Goal: Check status: Check status

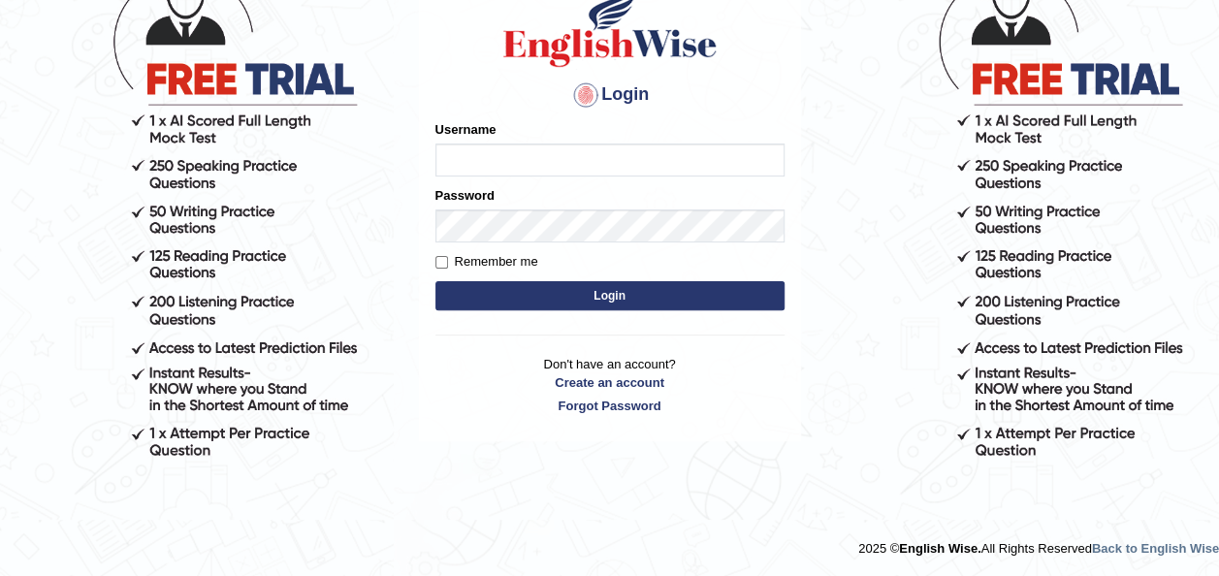
type input "shynil123"
click at [648, 302] on button "Login" at bounding box center [609, 295] width 349 height 29
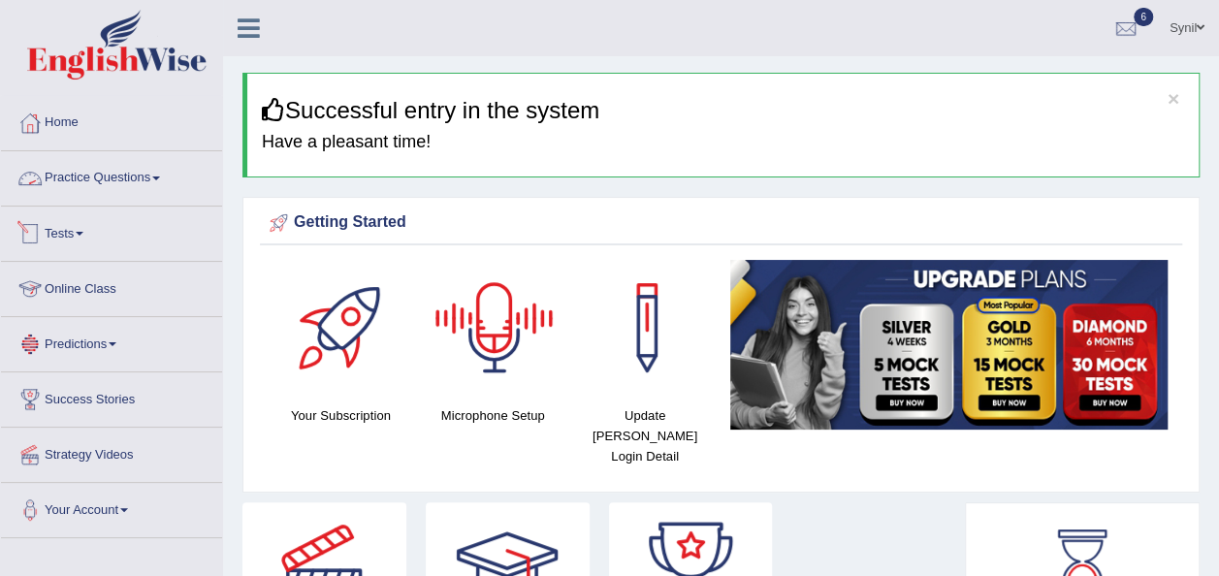
click at [60, 230] on link "Tests" at bounding box center [111, 231] width 221 height 48
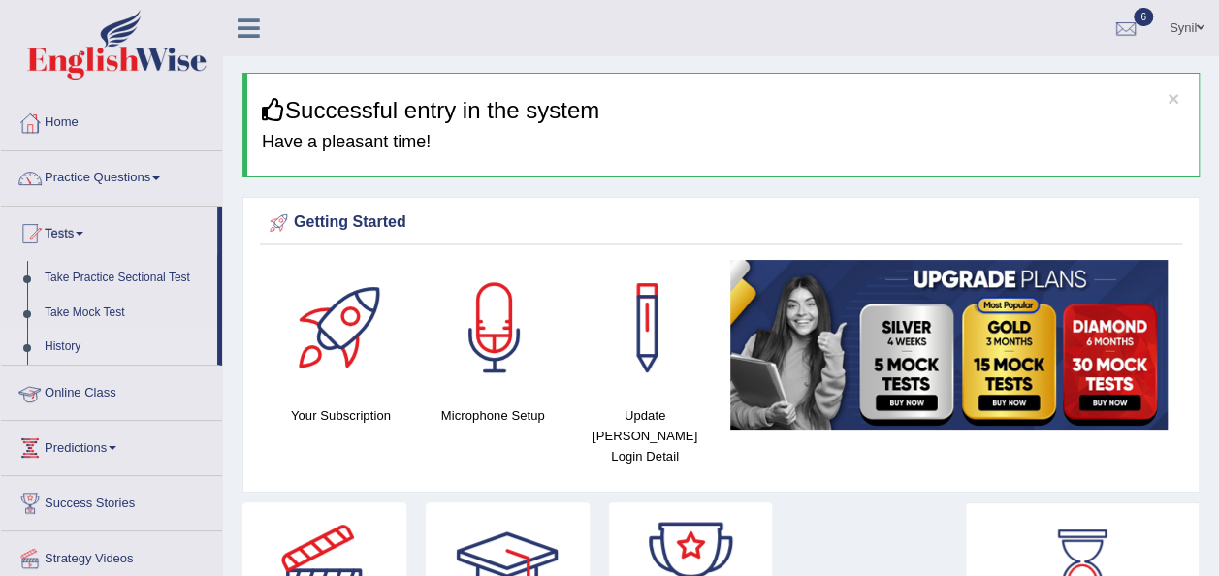
click at [75, 341] on link "History" at bounding box center [126, 347] width 181 height 35
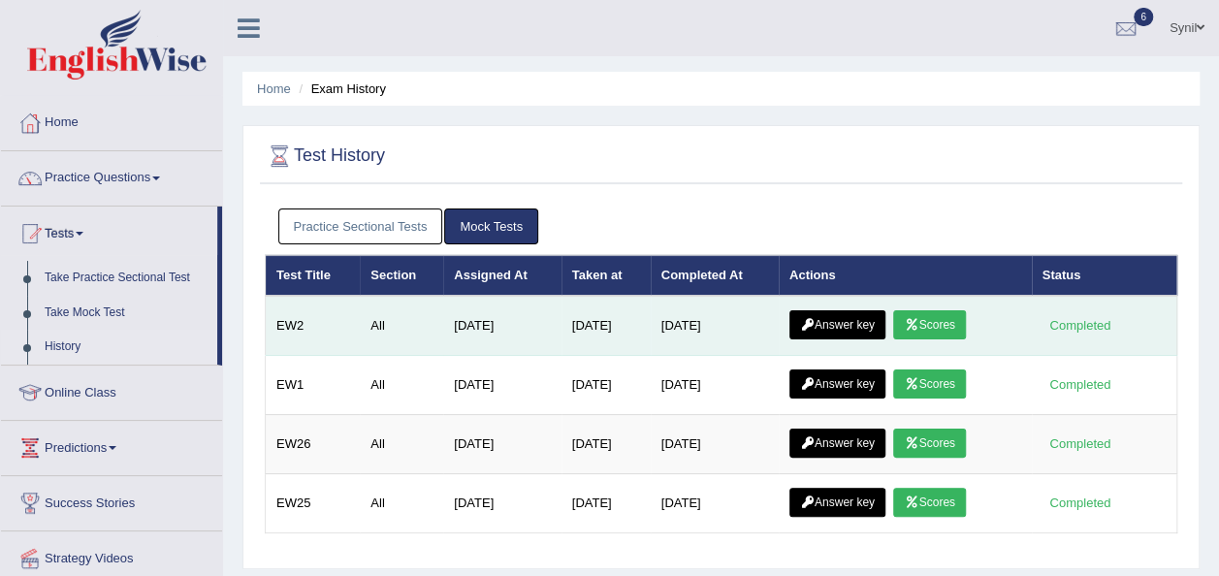
click at [945, 316] on link "Scores" at bounding box center [929, 324] width 72 height 29
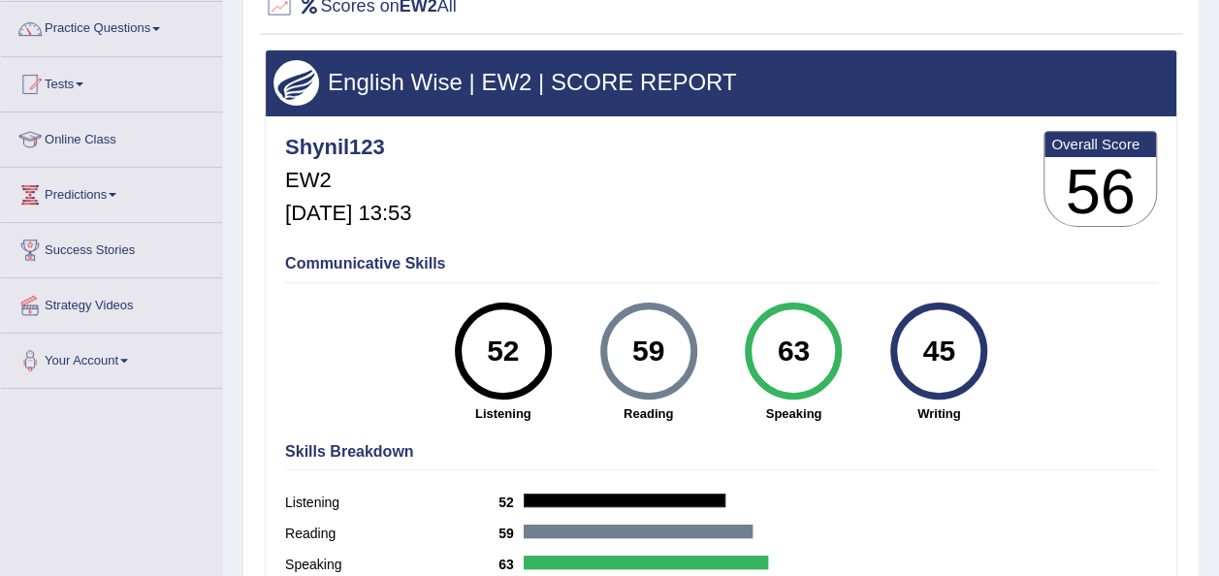
scroll to position [54, 0]
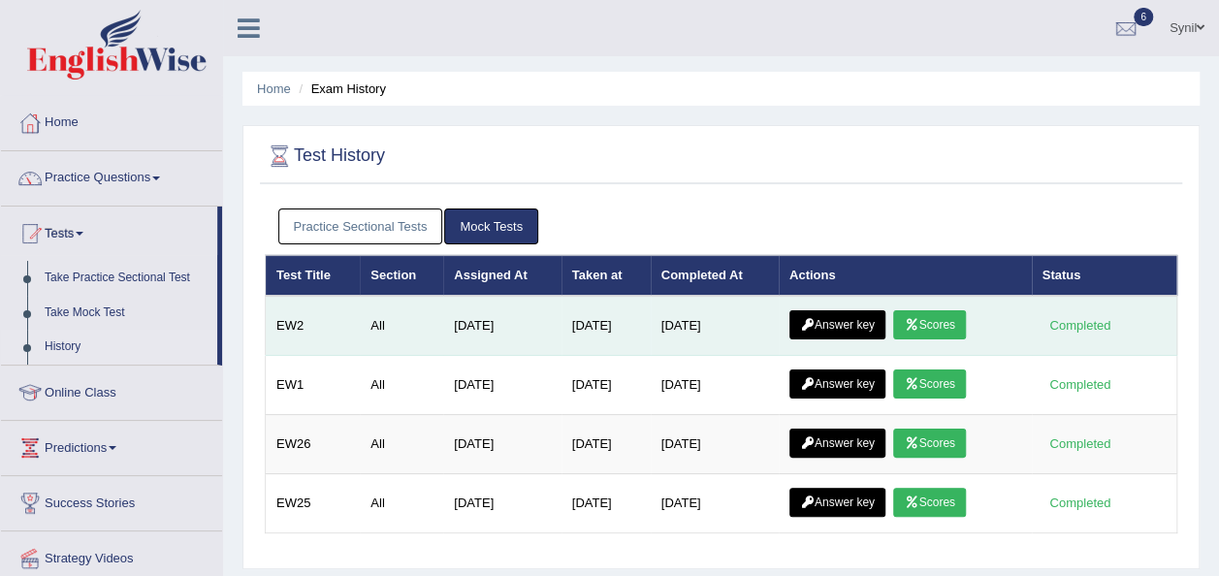
click at [865, 310] on link "Answer key" at bounding box center [837, 324] width 96 height 29
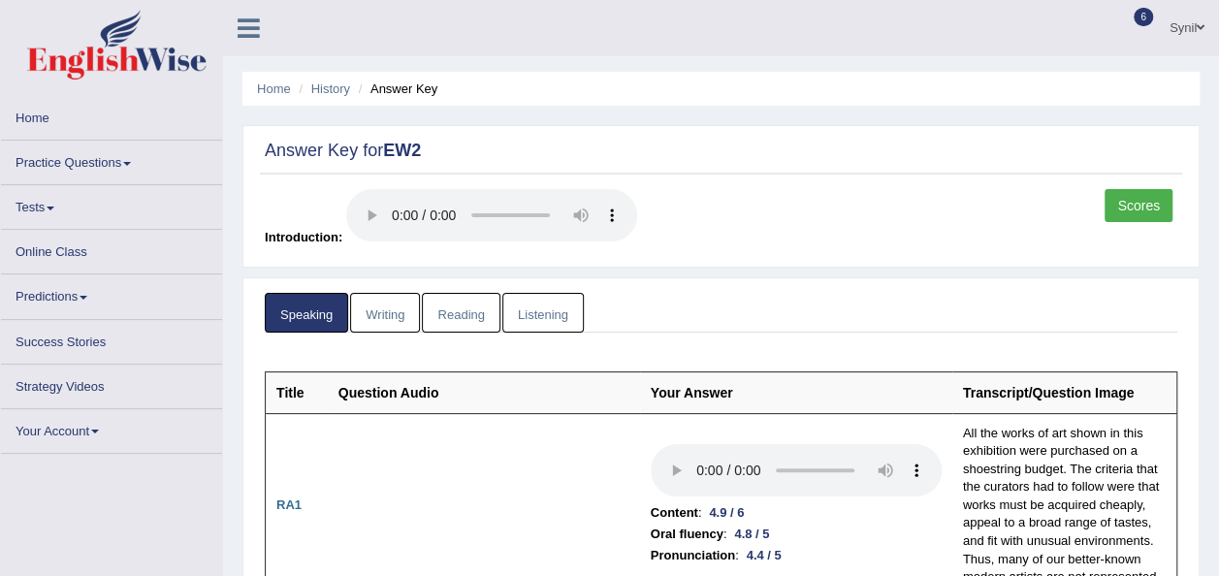
scroll to position [97, 0]
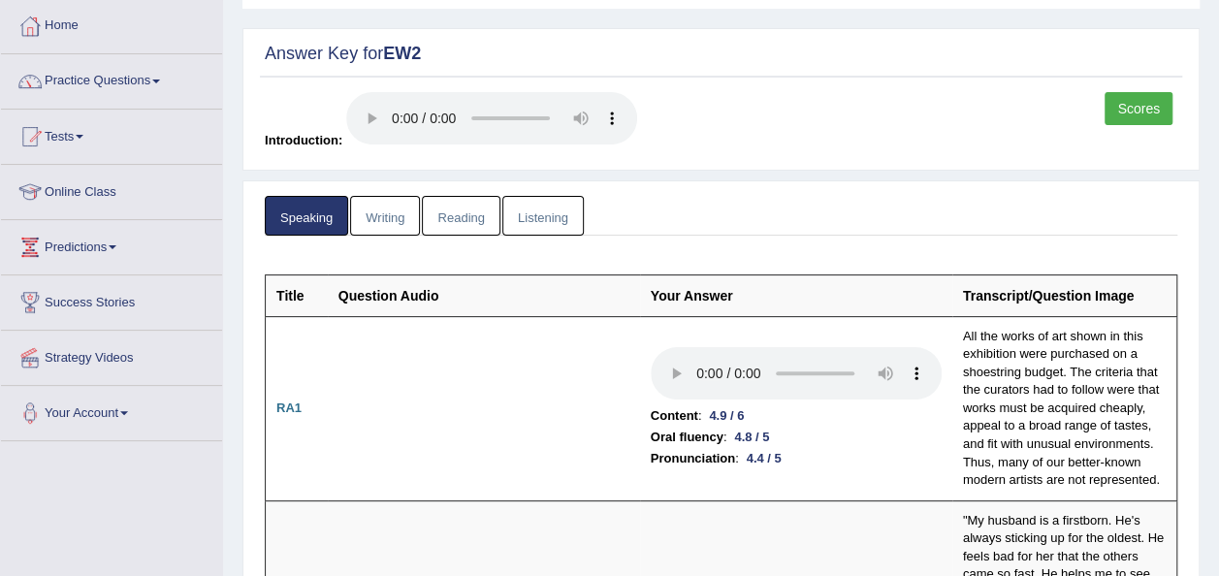
click at [397, 213] on link "Writing" at bounding box center [385, 216] width 70 height 40
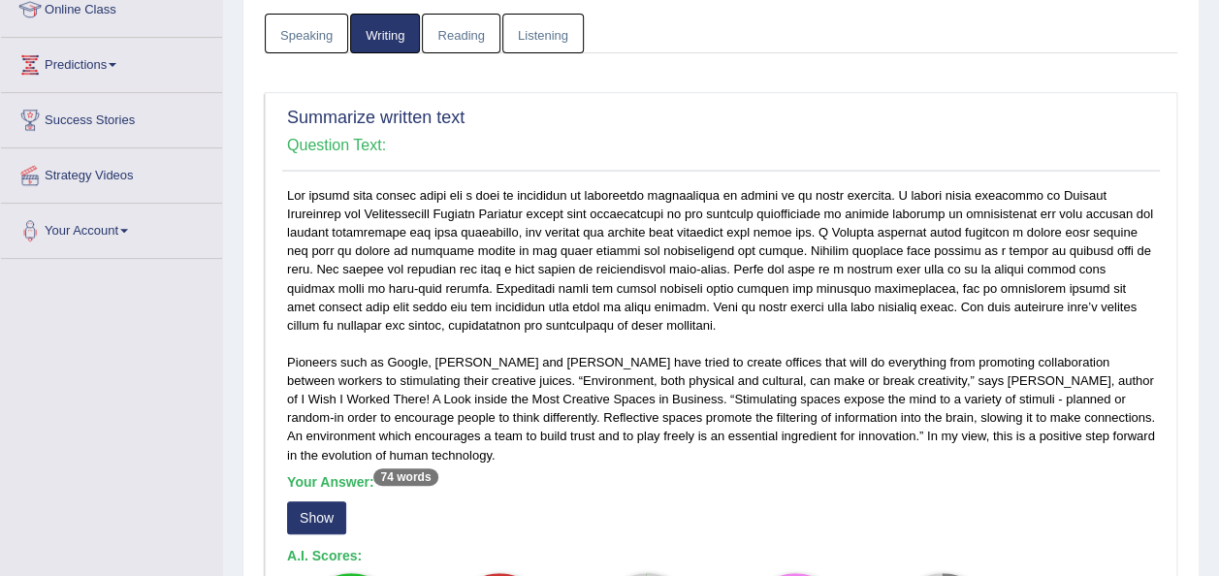
scroll to position [0, 0]
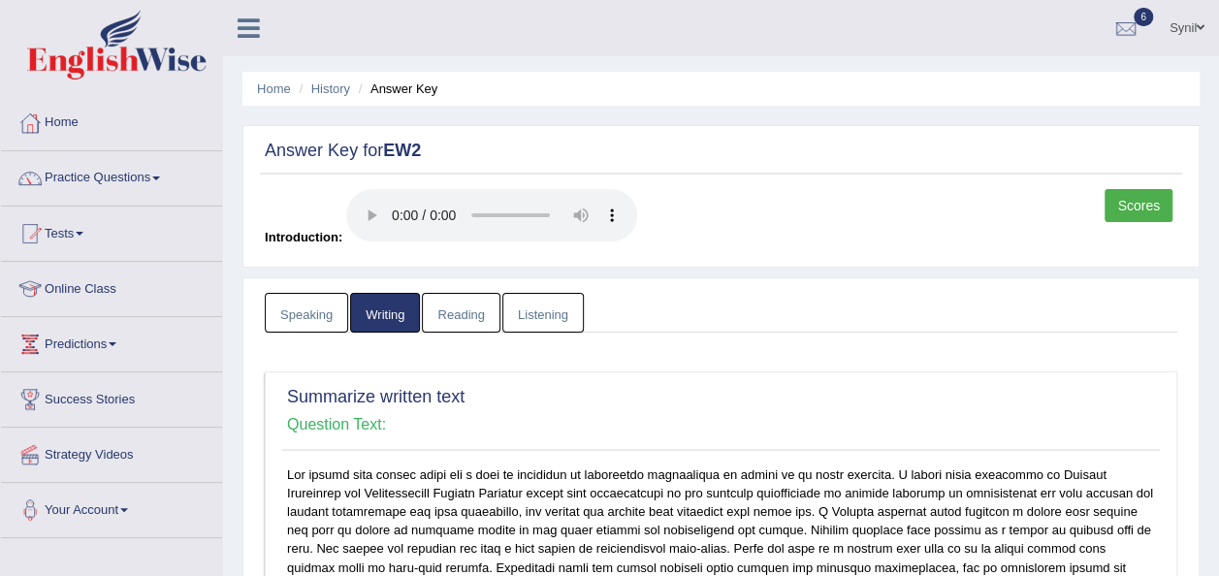
click at [462, 302] on link "Reading" at bounding box center [461, 313] width 78 height 40
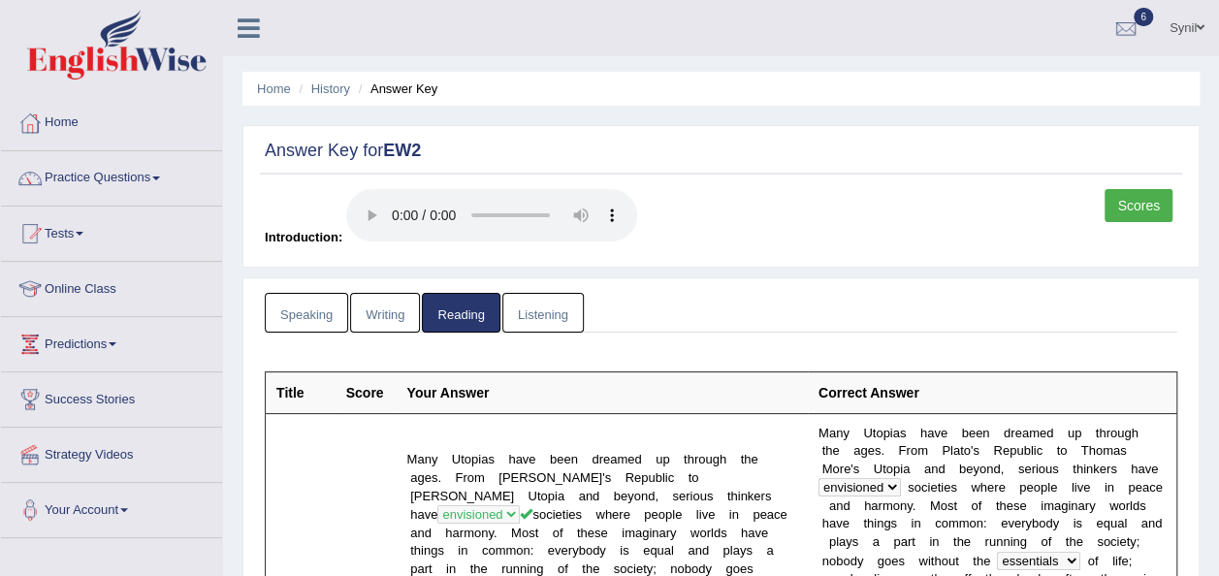
click at [549, 310] on link "Listening" at bounding box center [542, 313] width 81 height 40
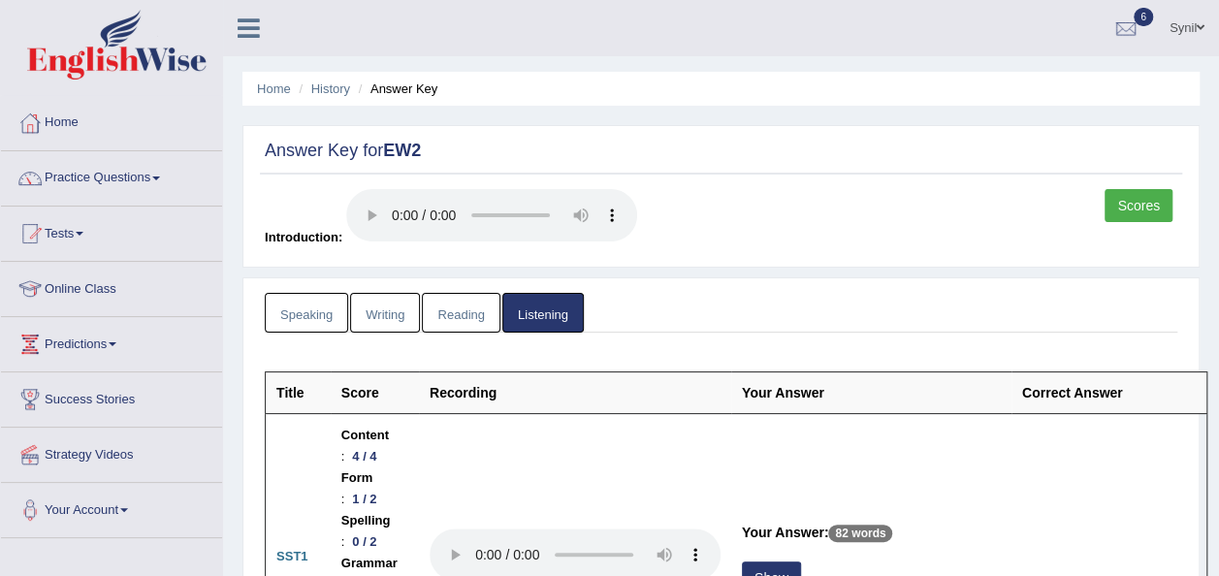
click at [304, 313] on link "Speaking" at bounding box center [306, 313] width 83 height 40
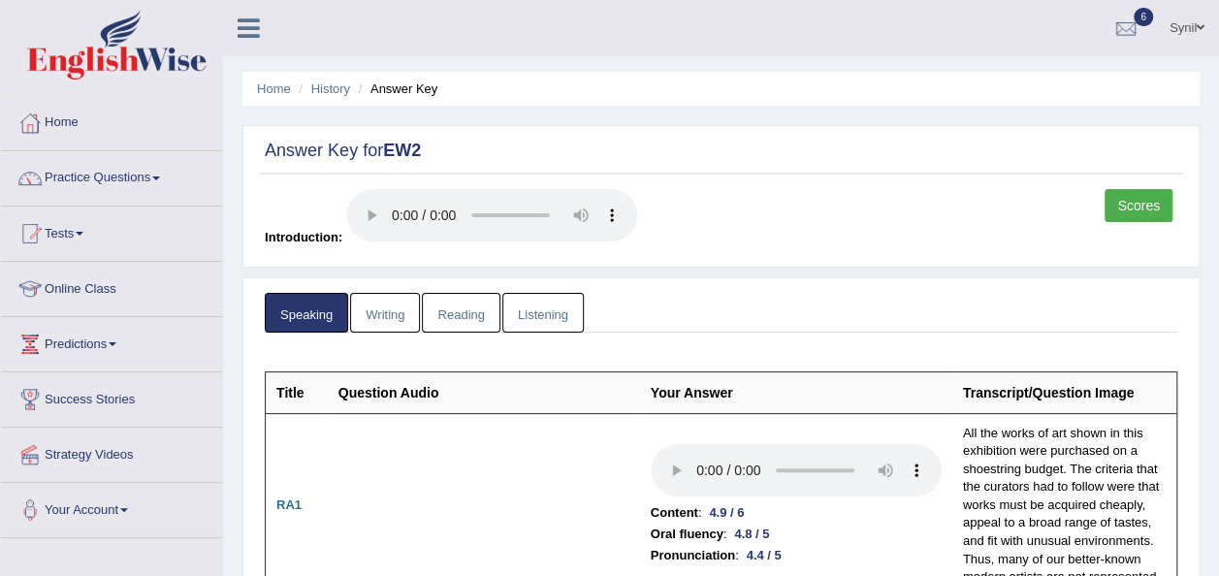
click at [388, 304] on link "Writing" at bounding box center [385, 313] width 70 height 40
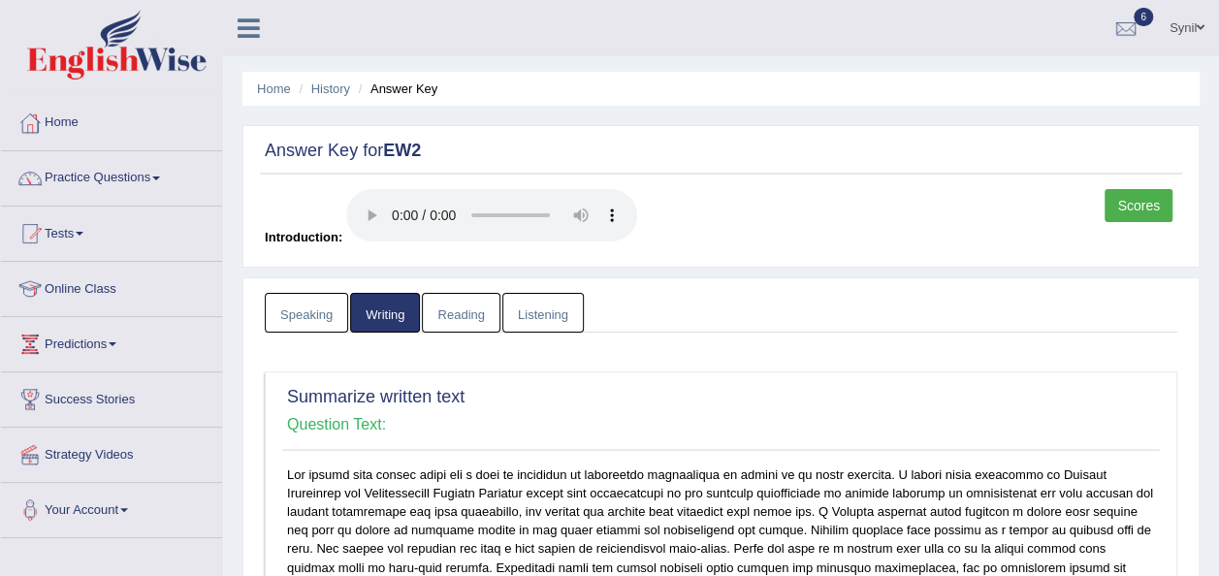
click at [475, 324] on link "Reading" at bounding box center [461, 313] width 78 height 40
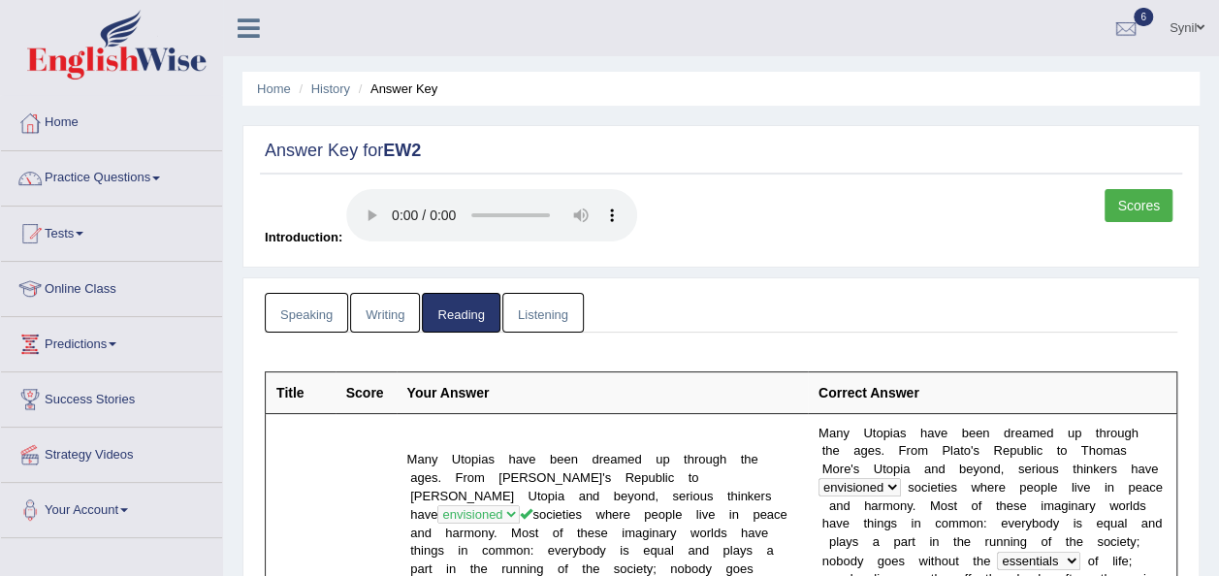
click at [543, 320] on link "Listening" at bounding box center [542, 313] width 81 height 40
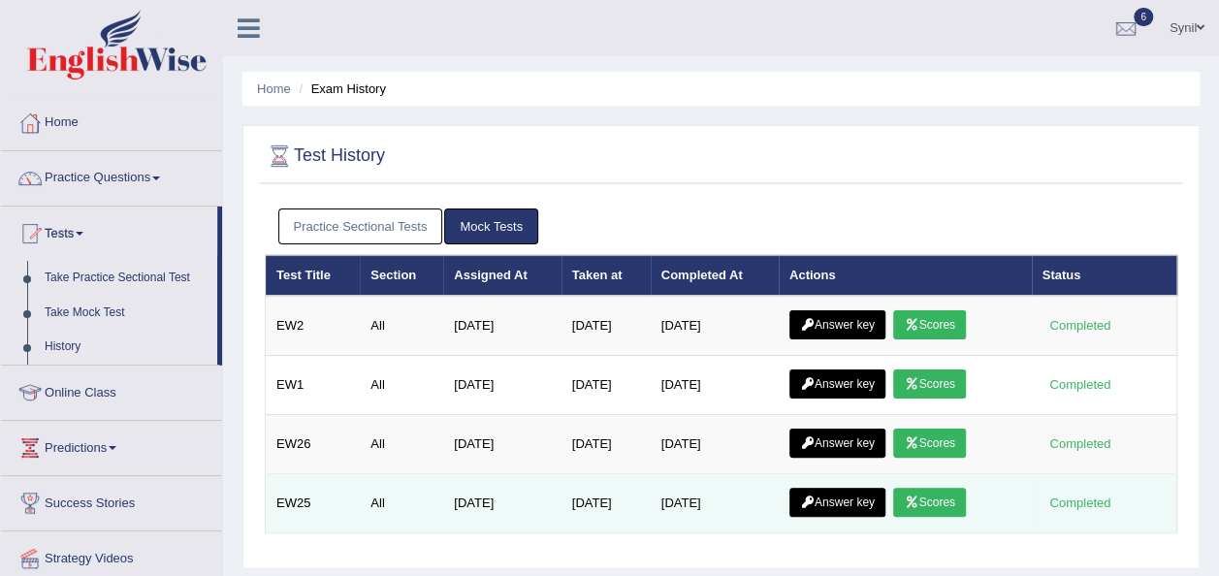
click at [938, 500] on link "Scores" at bounding box center [929, 502] width 72 height 29
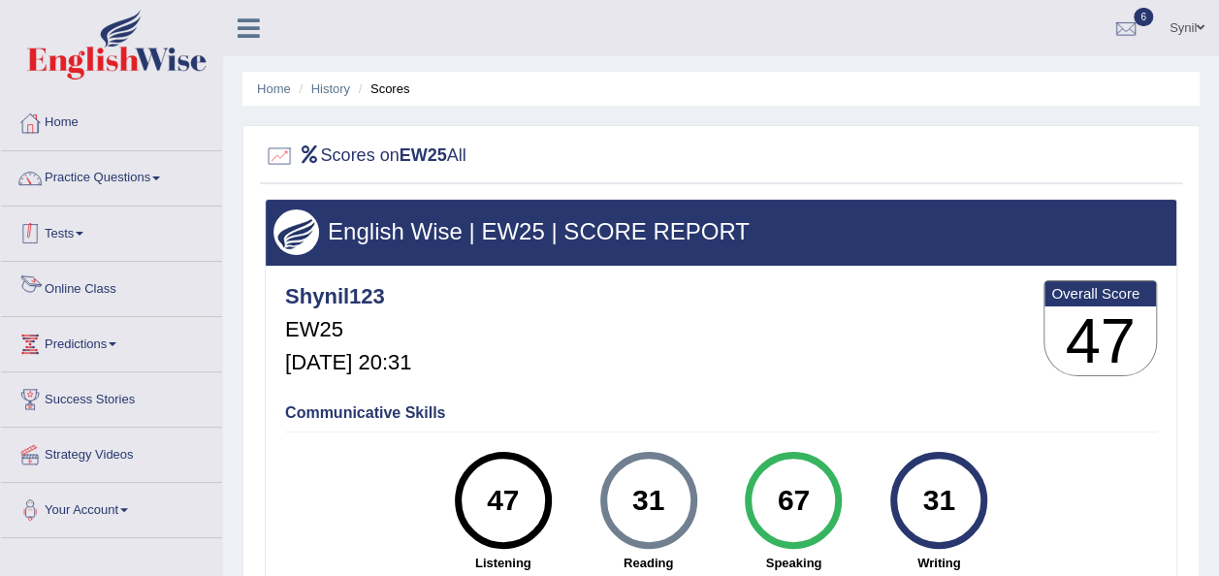
click at [70, 232] on link "Tests" at bounding box center [111, 231] width 221 height 48
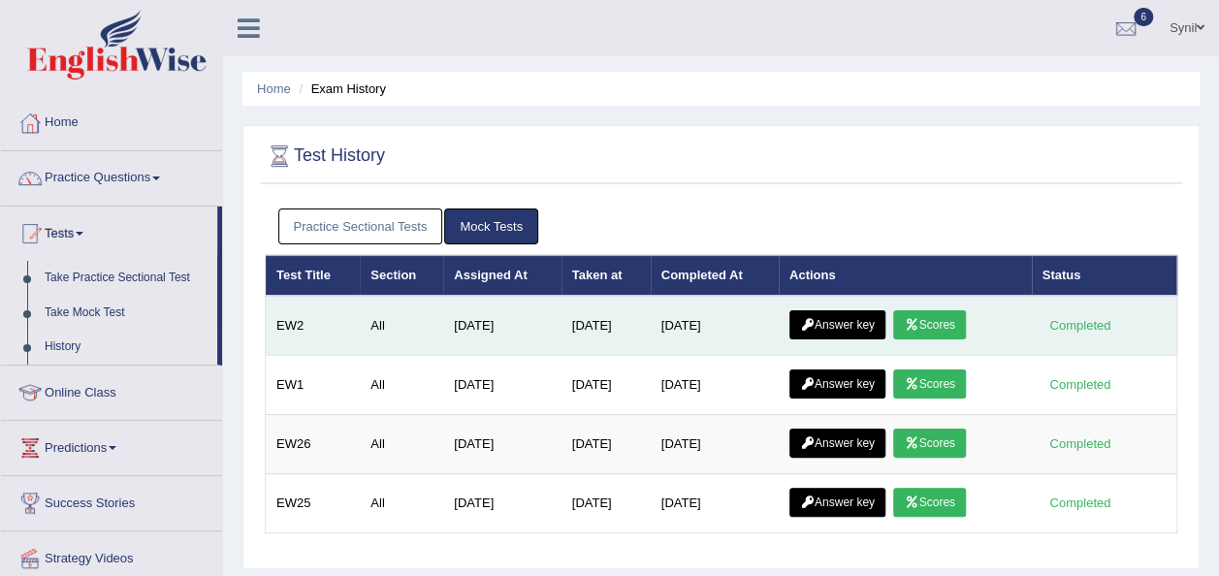
click at [929, 320] on link "Scores" at bounding box center [929, 324] width 72 height 29
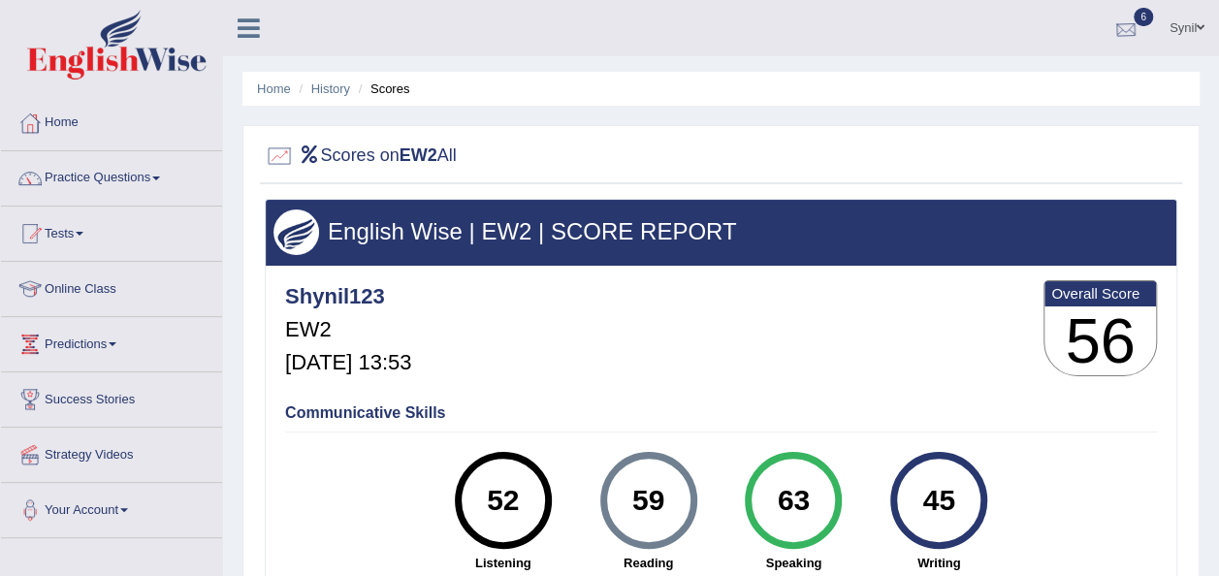
click at [1131, 21] on div at bounding box center [1125, 29] width 29 height 29
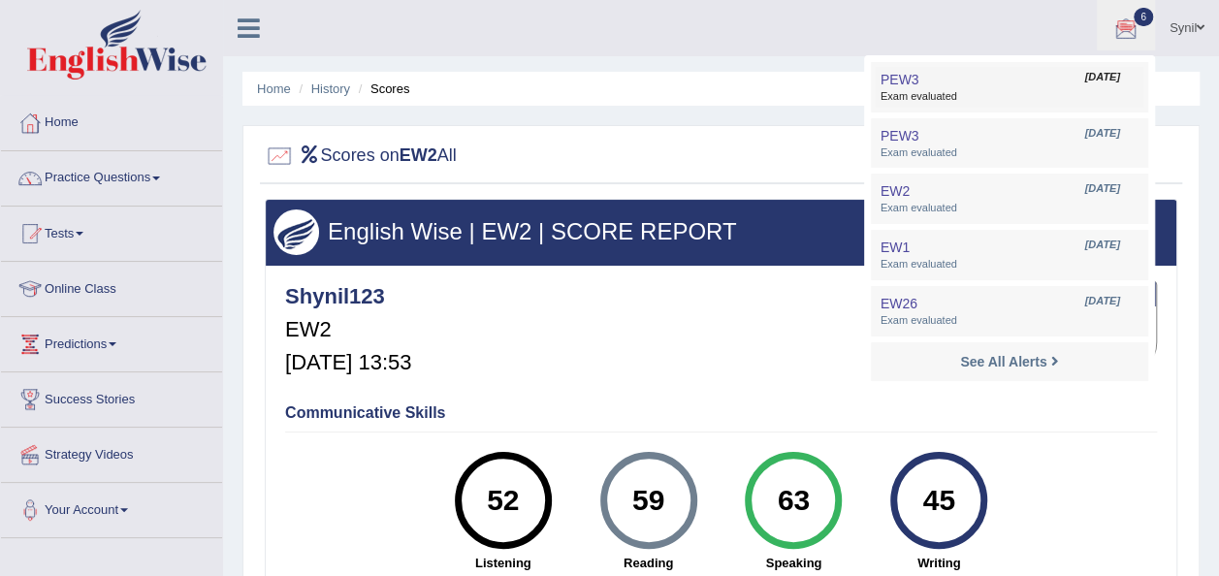
click at [911, 97] on span "Exam evaluated" at bounding box center [1010, 97] width 258 height 16
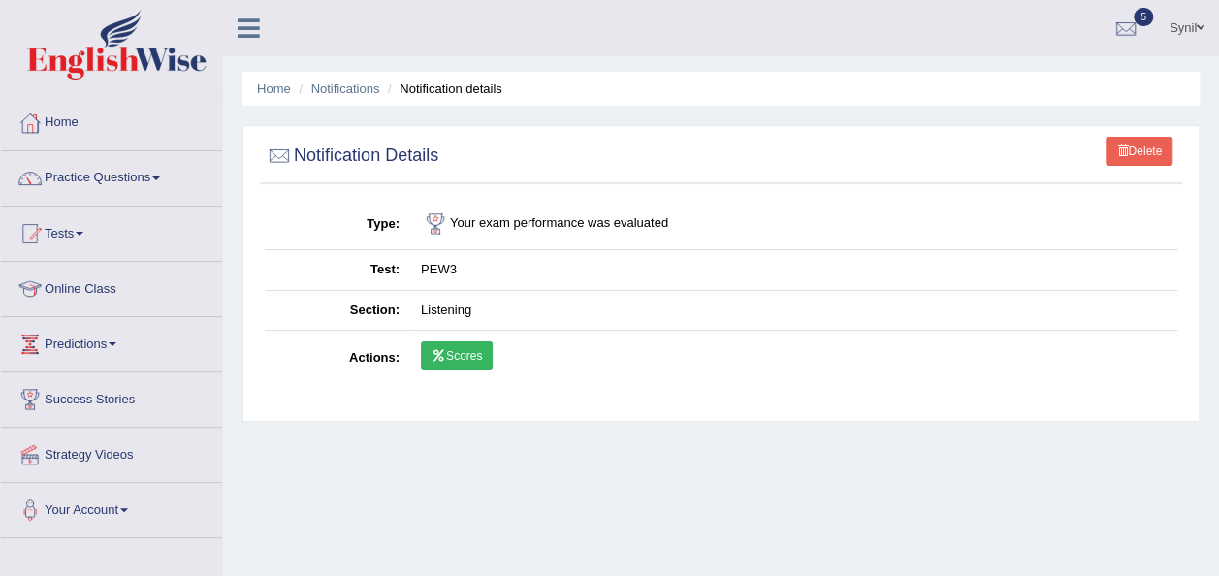
click at [465, 353] on link "Scores" at bounding box center [457, 355] width 72 height 29
click at [84, 230] on link "Tests" at bounding box center [111, 231] width 221 height 48
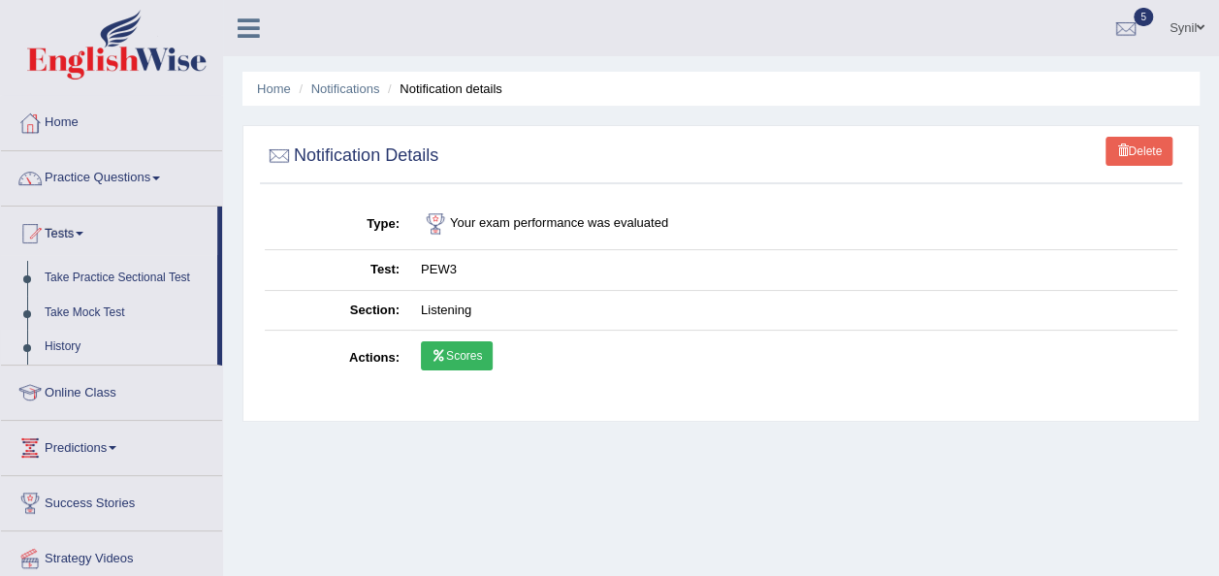
click at [58, 351] on link "History" at bounding box center [126, 347] width 181 height 35
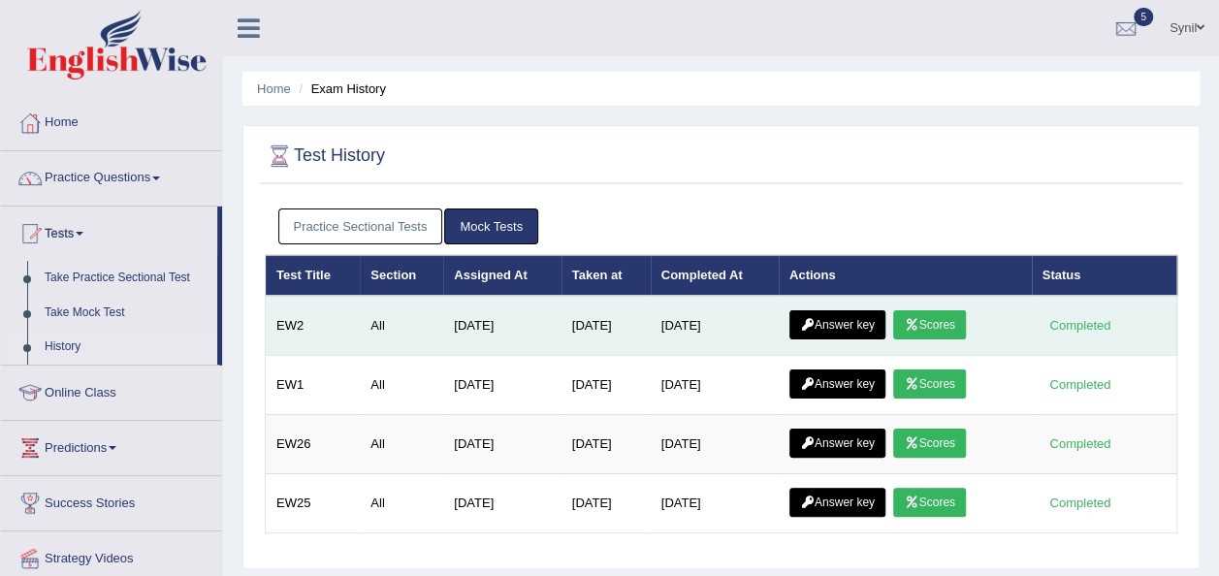
click at [925, 314] on link "Scores" at bounding box center [929, 324] width 72 height 29
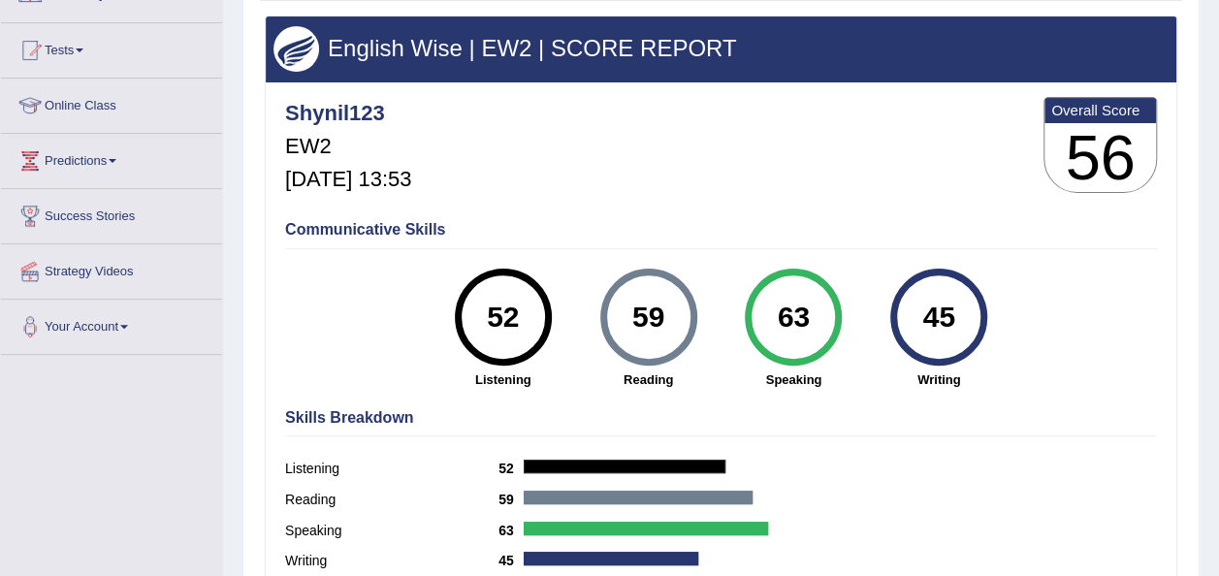
scroll to position [194, 0]
